Goal: Book appointment/travel/reservation

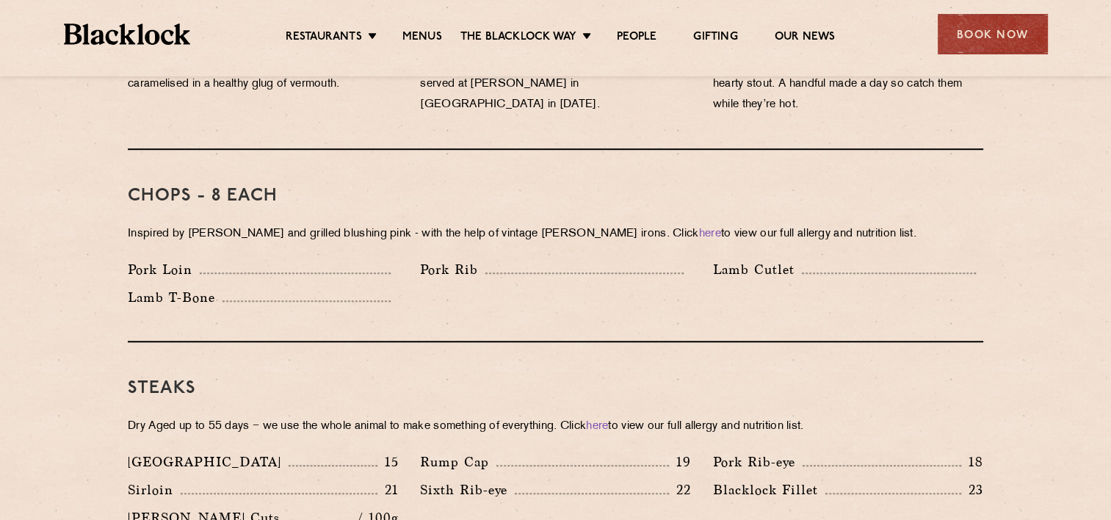
scroll to position [808, 0]
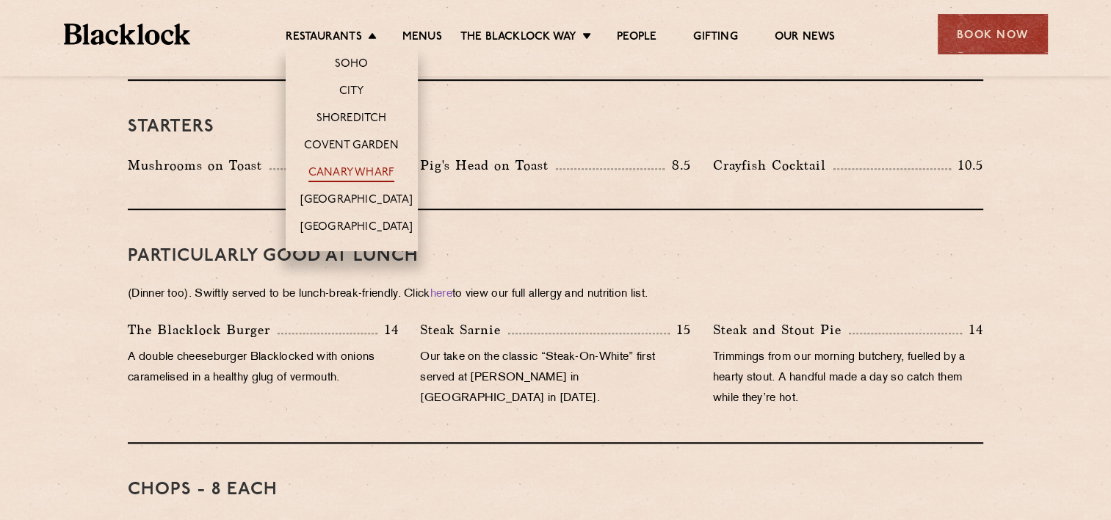
click at [377, 170] on link "Canary Wharf" at bounding box center [351, 174] width 86 height 16
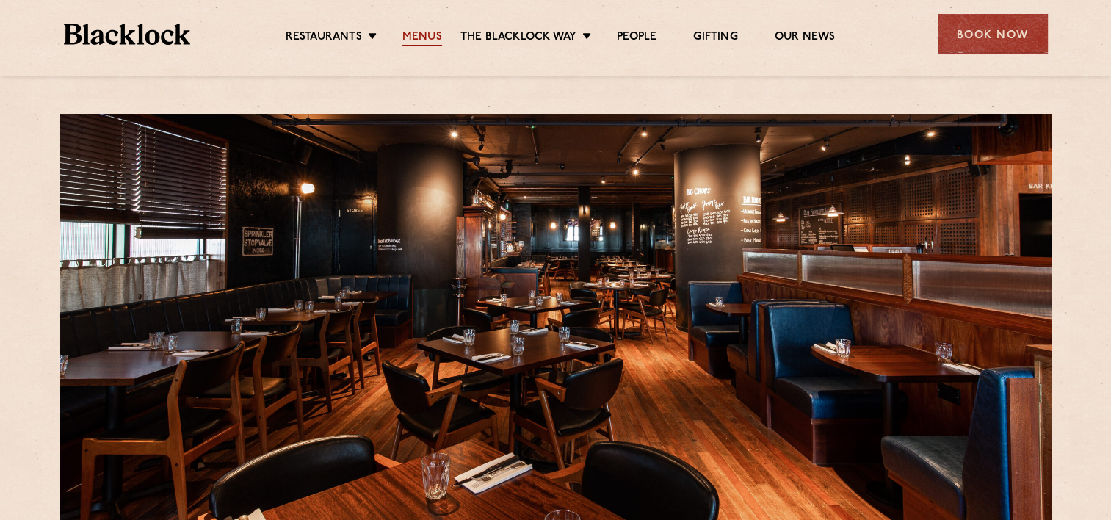
click at [417, 32] on link "Menus" at bounding box center [422, 38] width 40 height 16
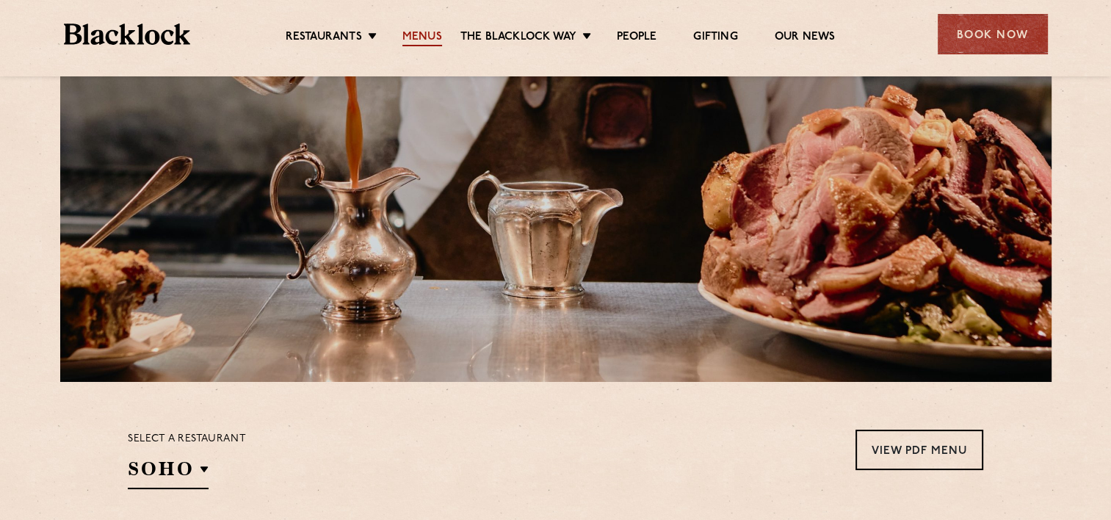
scroll to position [367, 0]
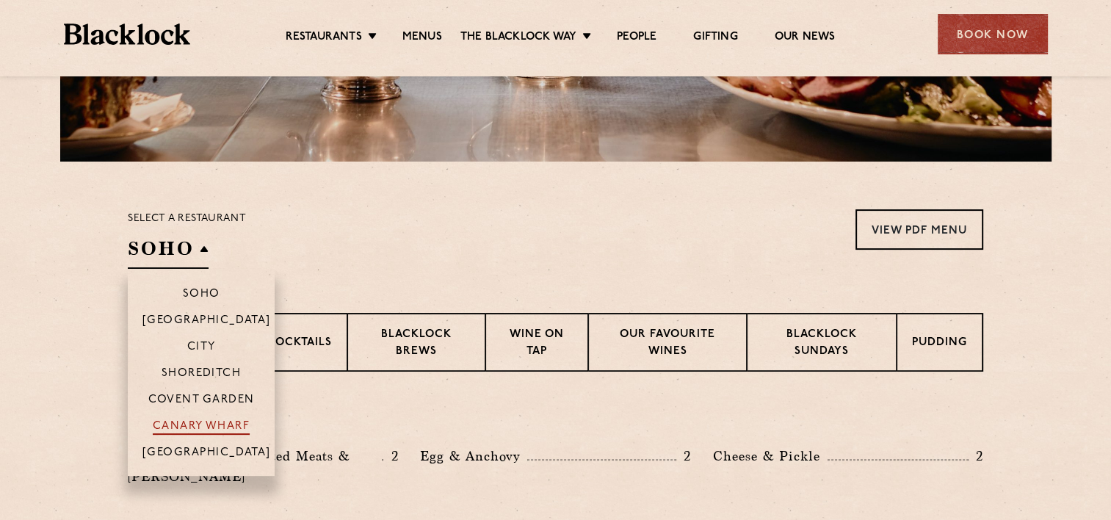
click at [220, 429] on p "Canary Wharf" at bounding box center [201, 427] width 97 height 15
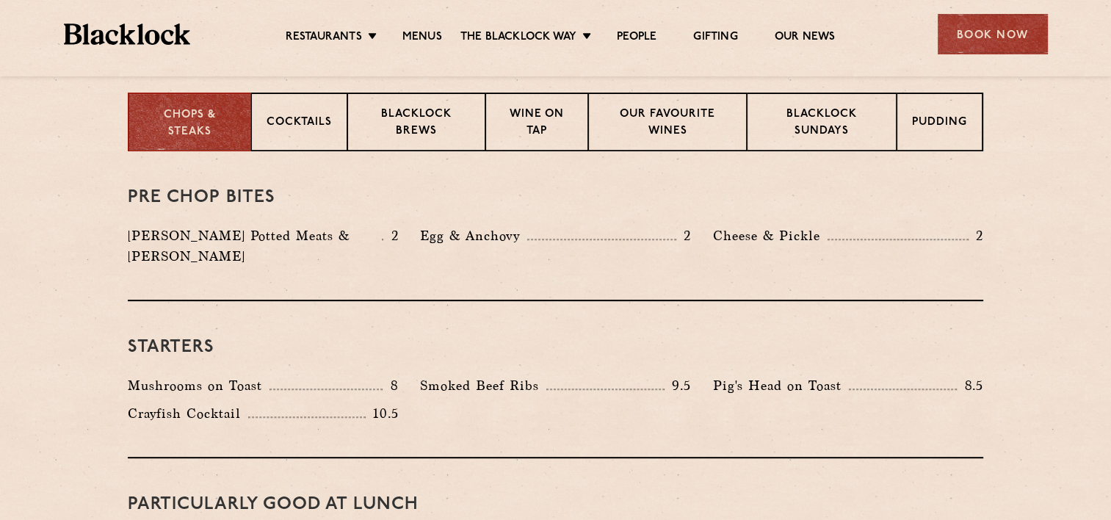
scroll to position [514, 0]
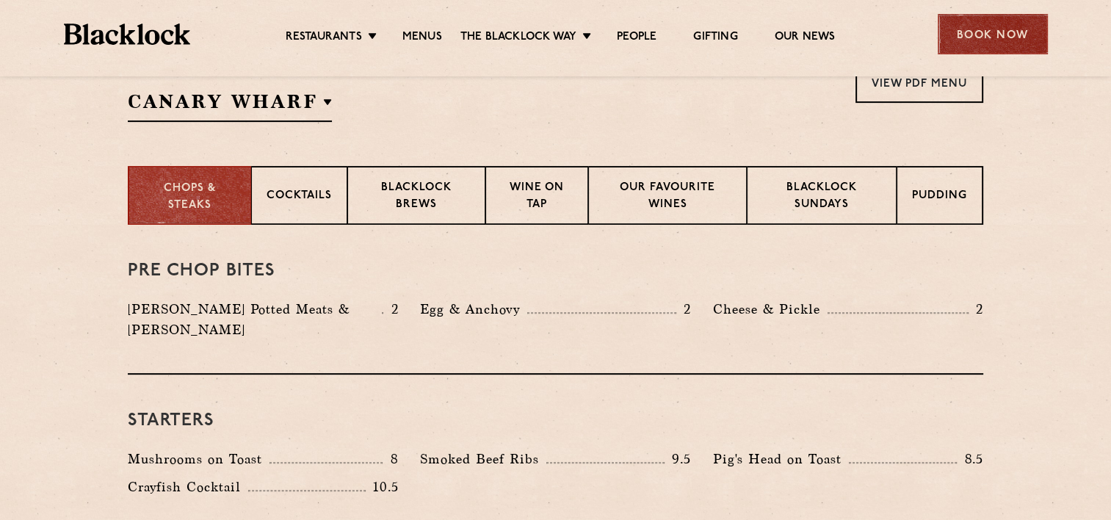
click at [1004, 32] on div "Book Now" at bounding box center [993, 34] width 110 height 40
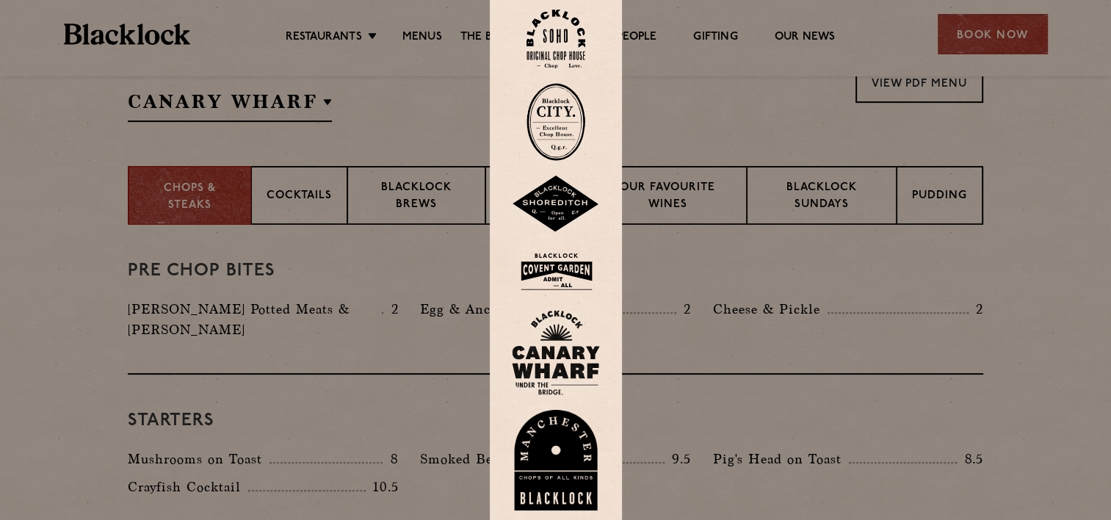
click at [556, 365] on img at bounding box center [556, 352] width 88 height 85
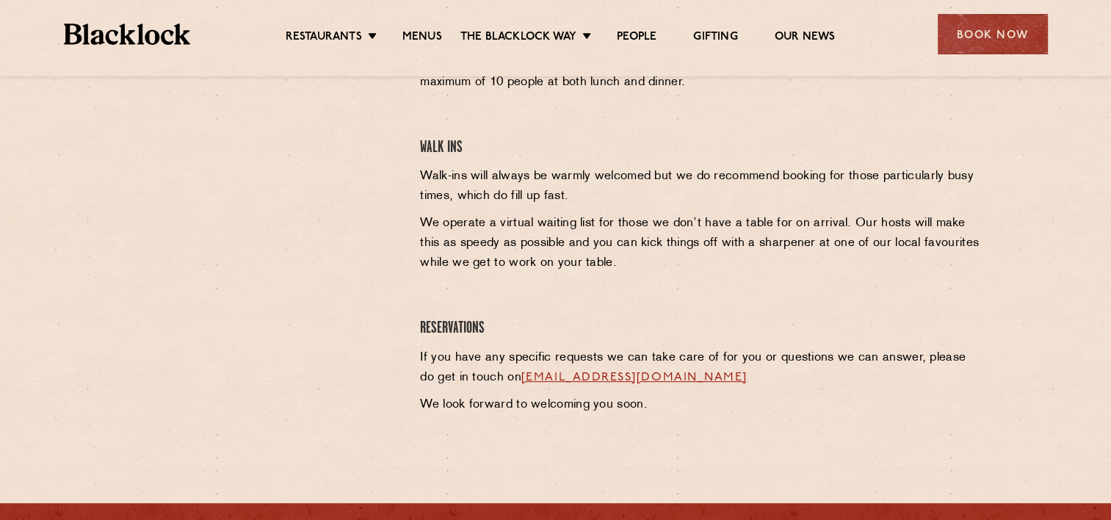
scroll to position [367, 0]
